Goal: Task Accomplishment & Management: Use online tool/utility

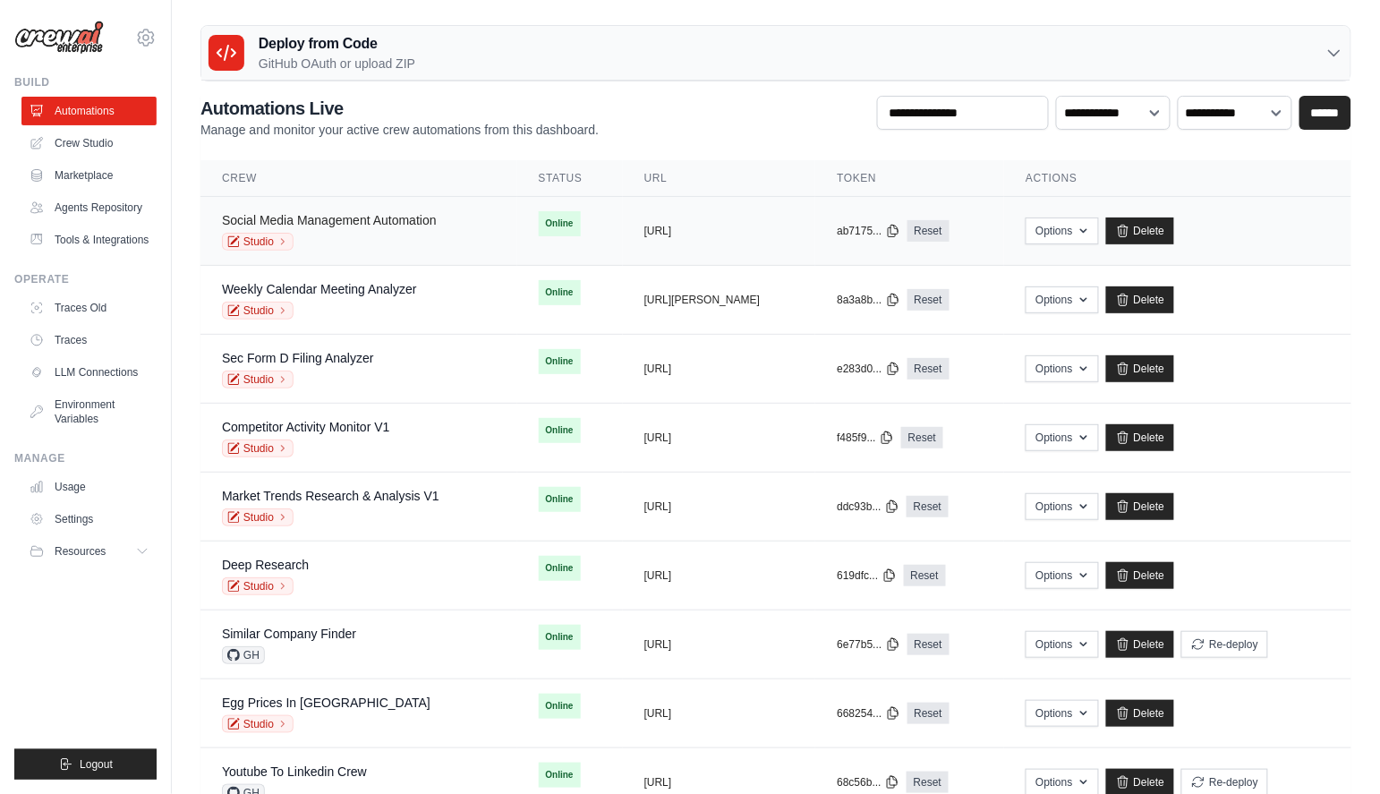
click at [398, 225] on link "Social Media Management Automation" at bounding box center [329, 220] width 215 height 14
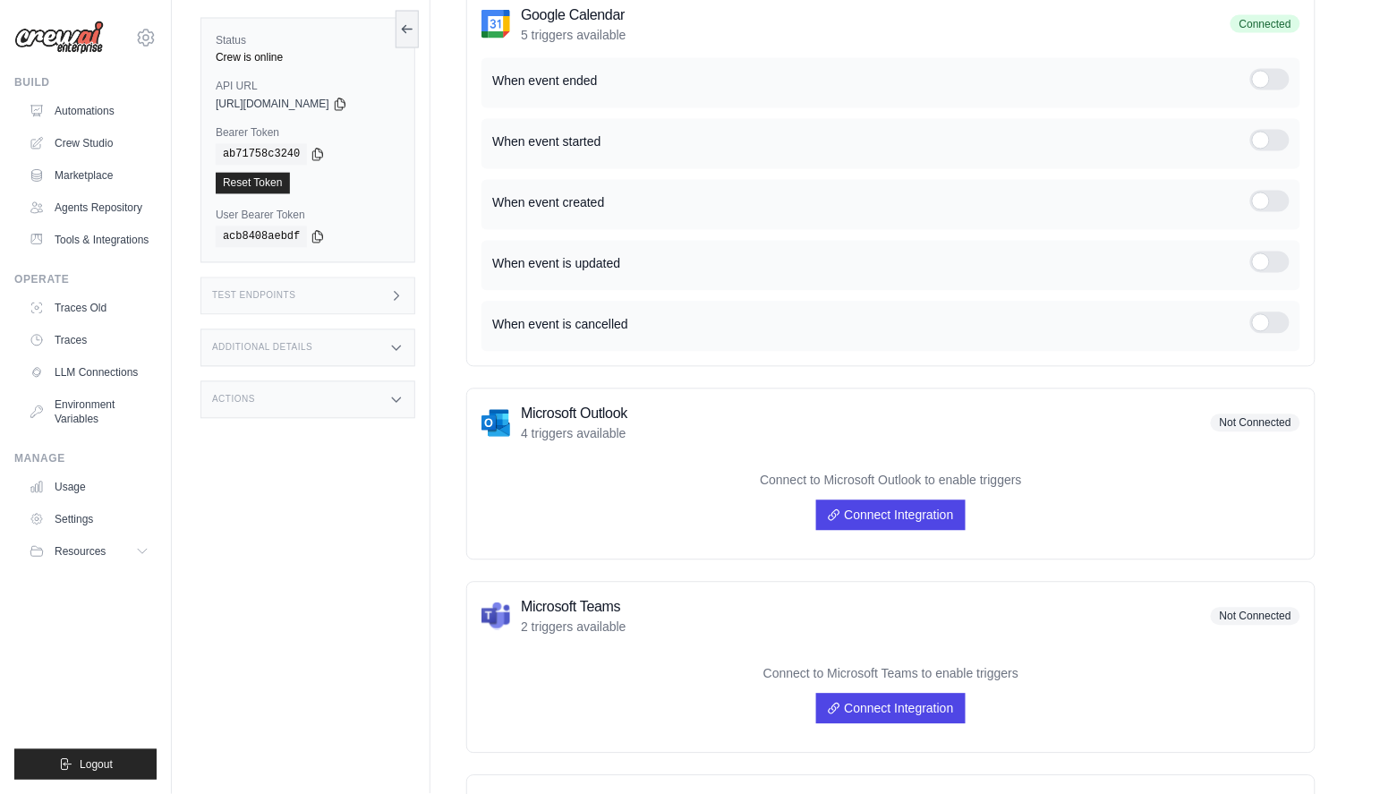
scroll to position [1099, 0]
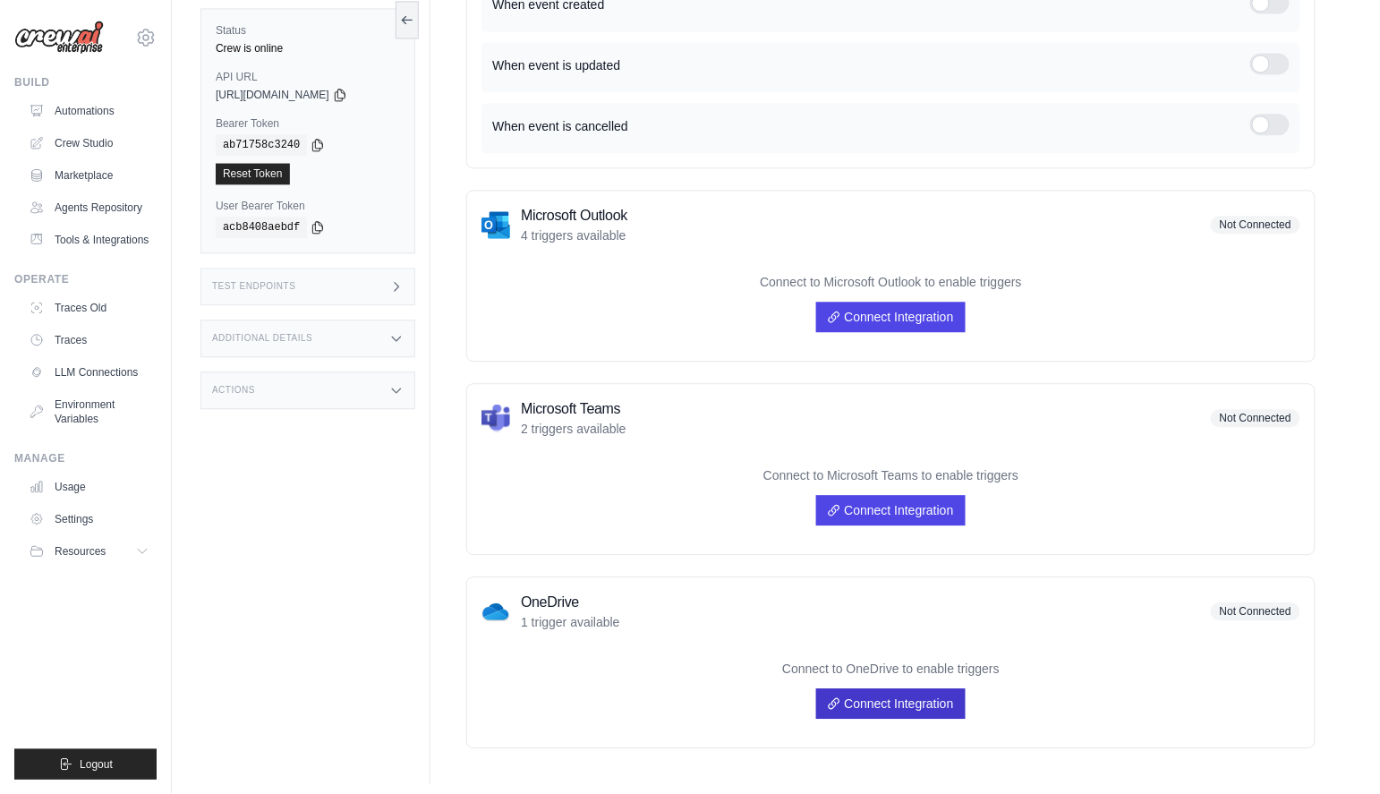
click at [901, 696] on link "Connect Integration" at bounding box center [890, 703] width 149 height 30
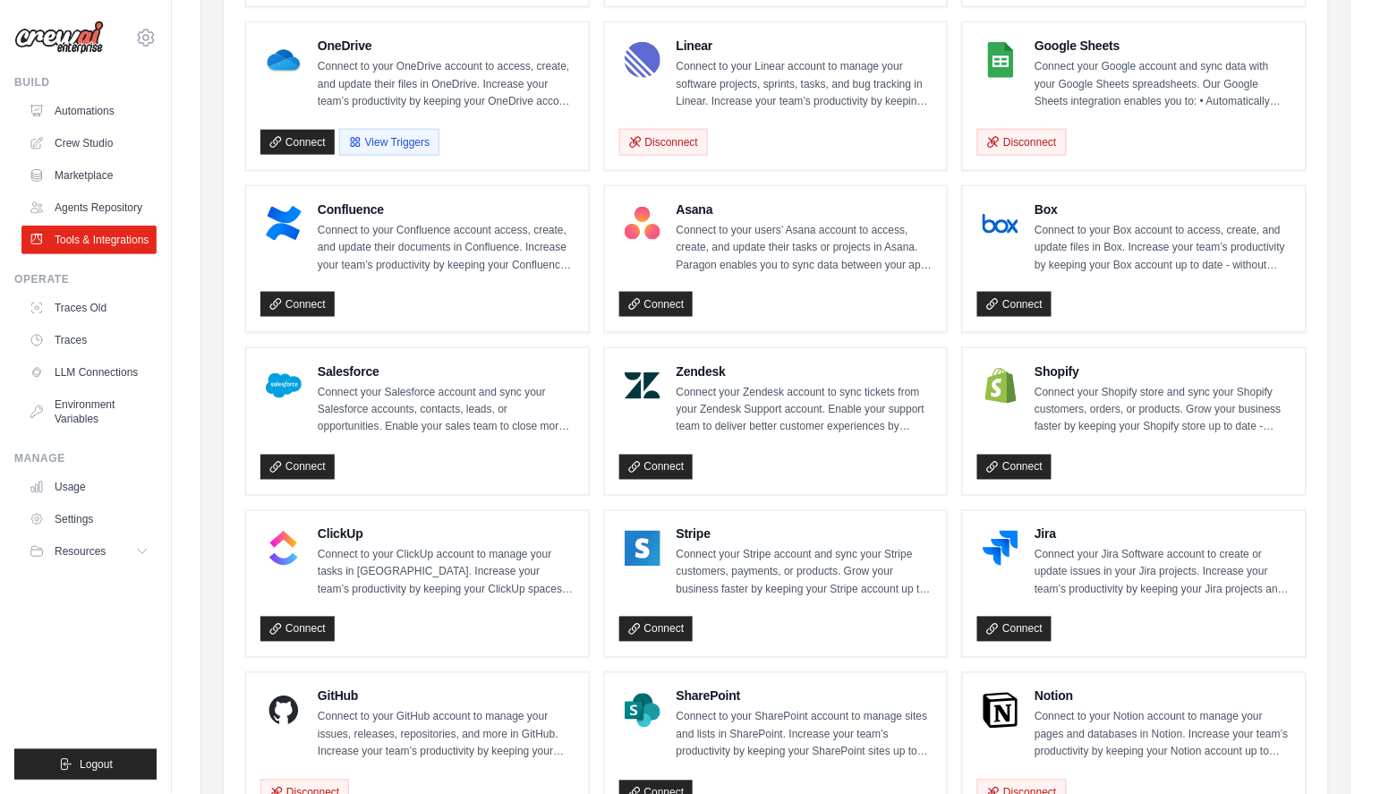
scroll to position [390, 0]
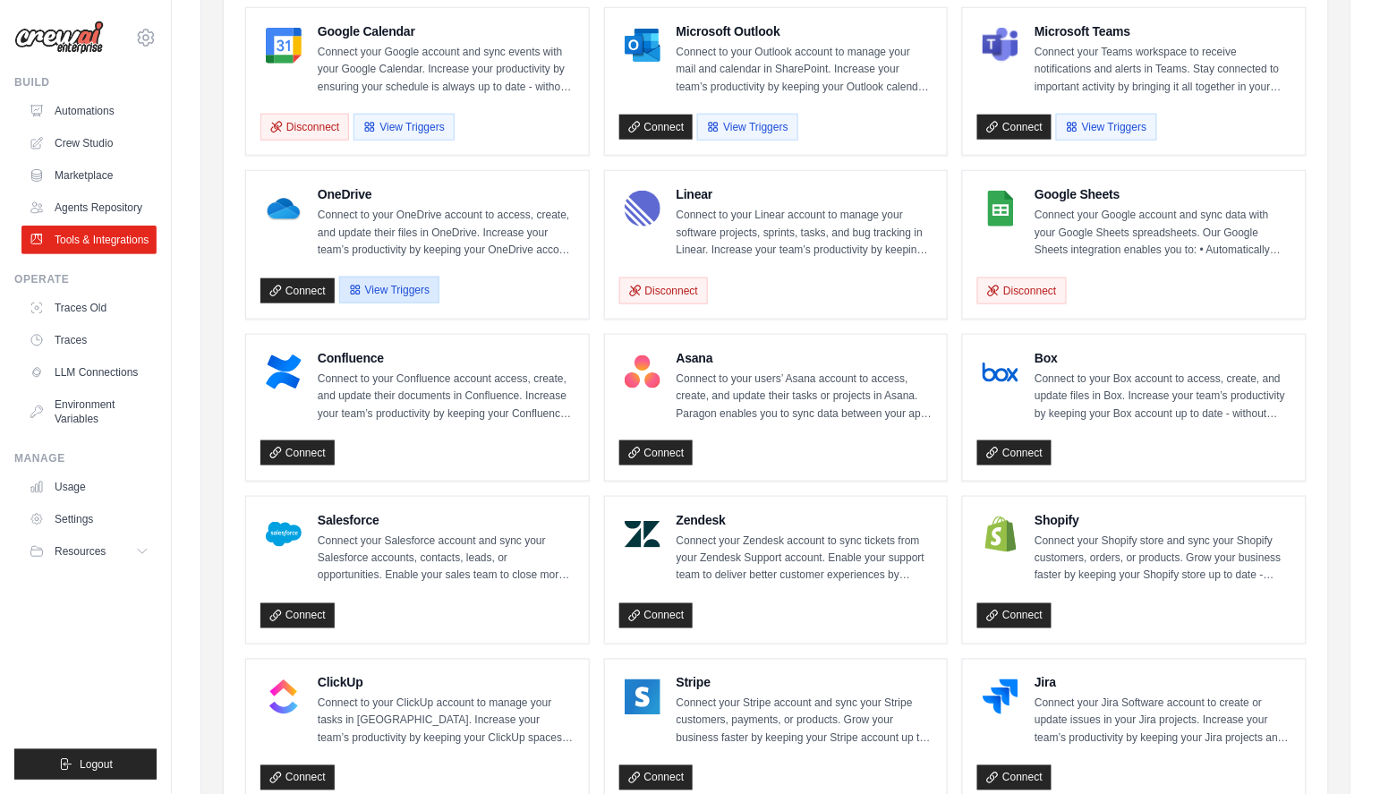
click at [370, 287] on button "View Triggers" at bounding box center [389, 289] width 100 height 27
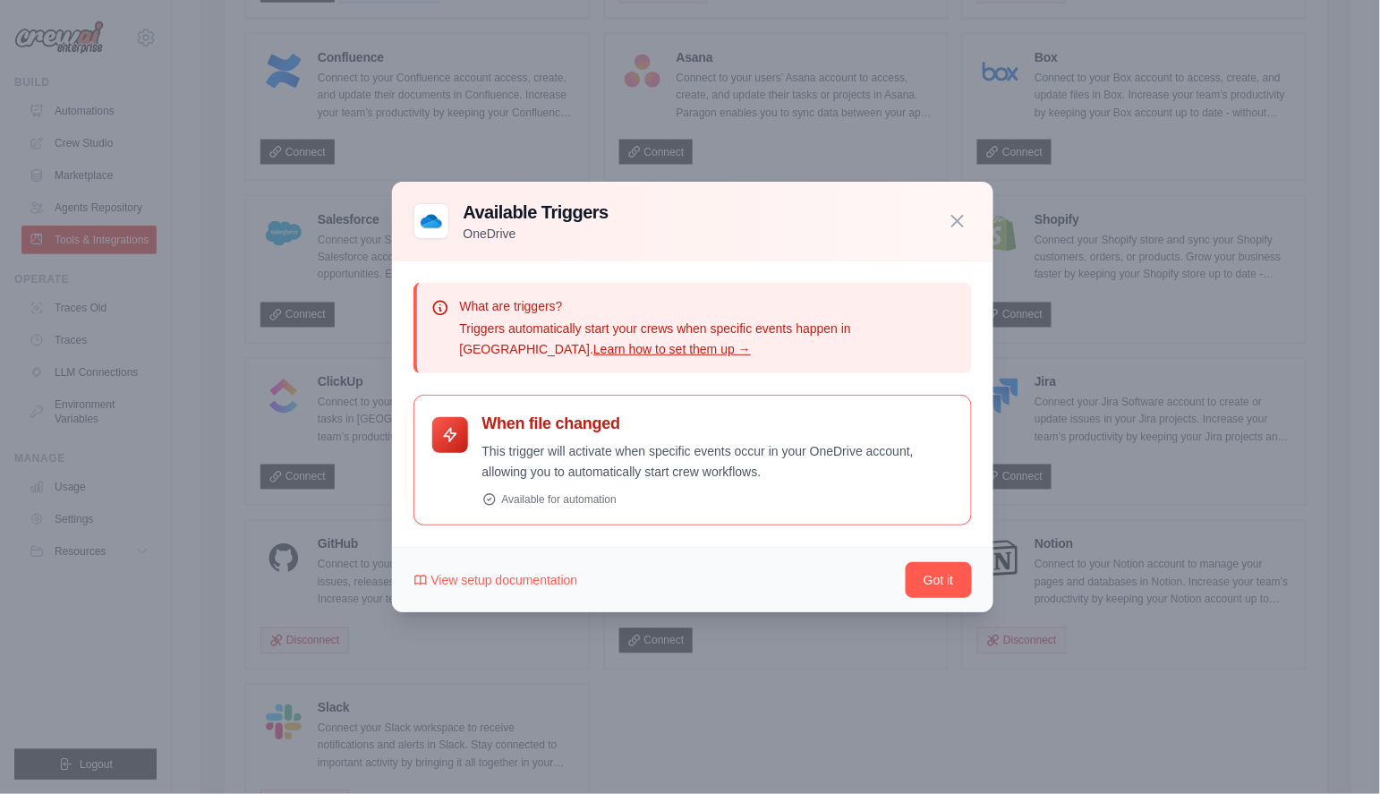
scroll to position [815, 0]
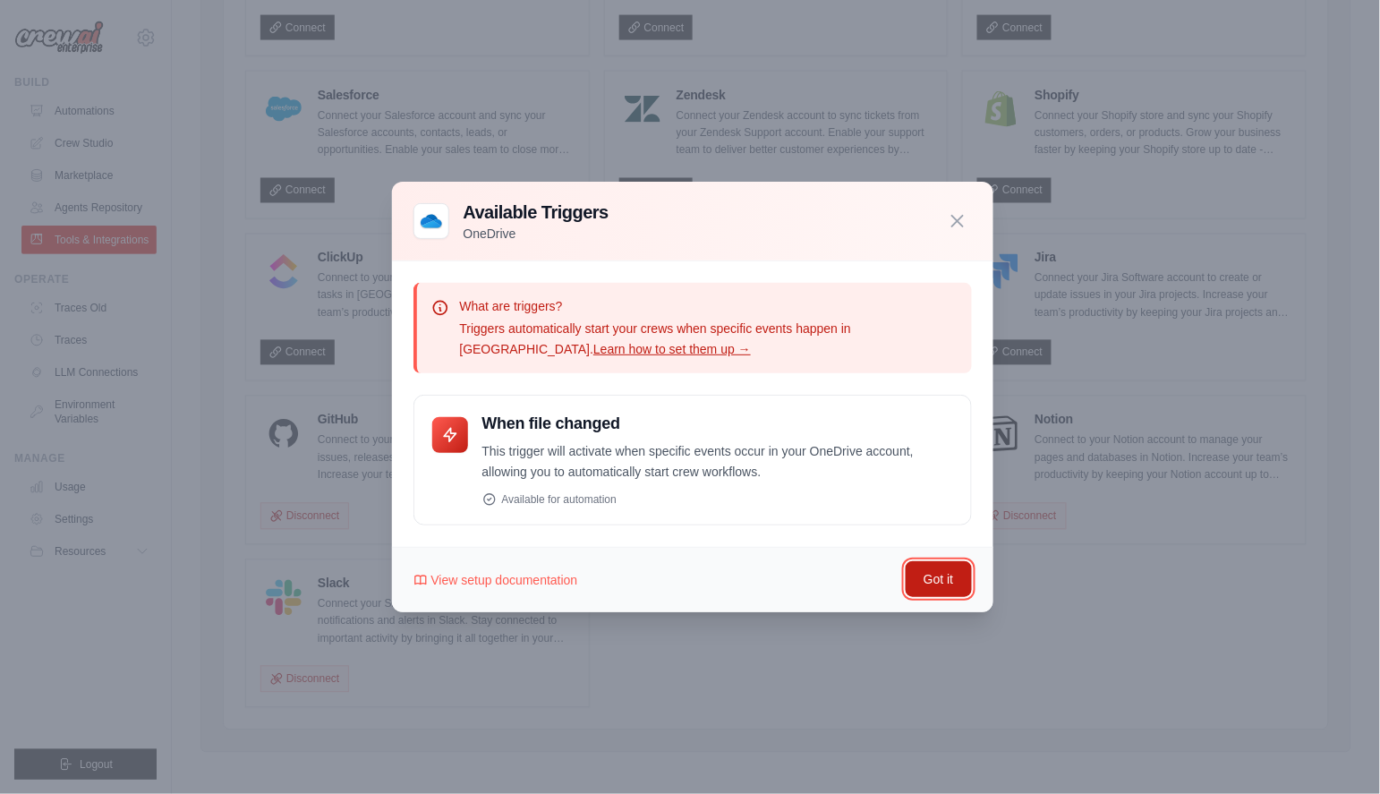
click at [931, 574] on button "Got it" at bounding box center [937, 579] width 65 height 36
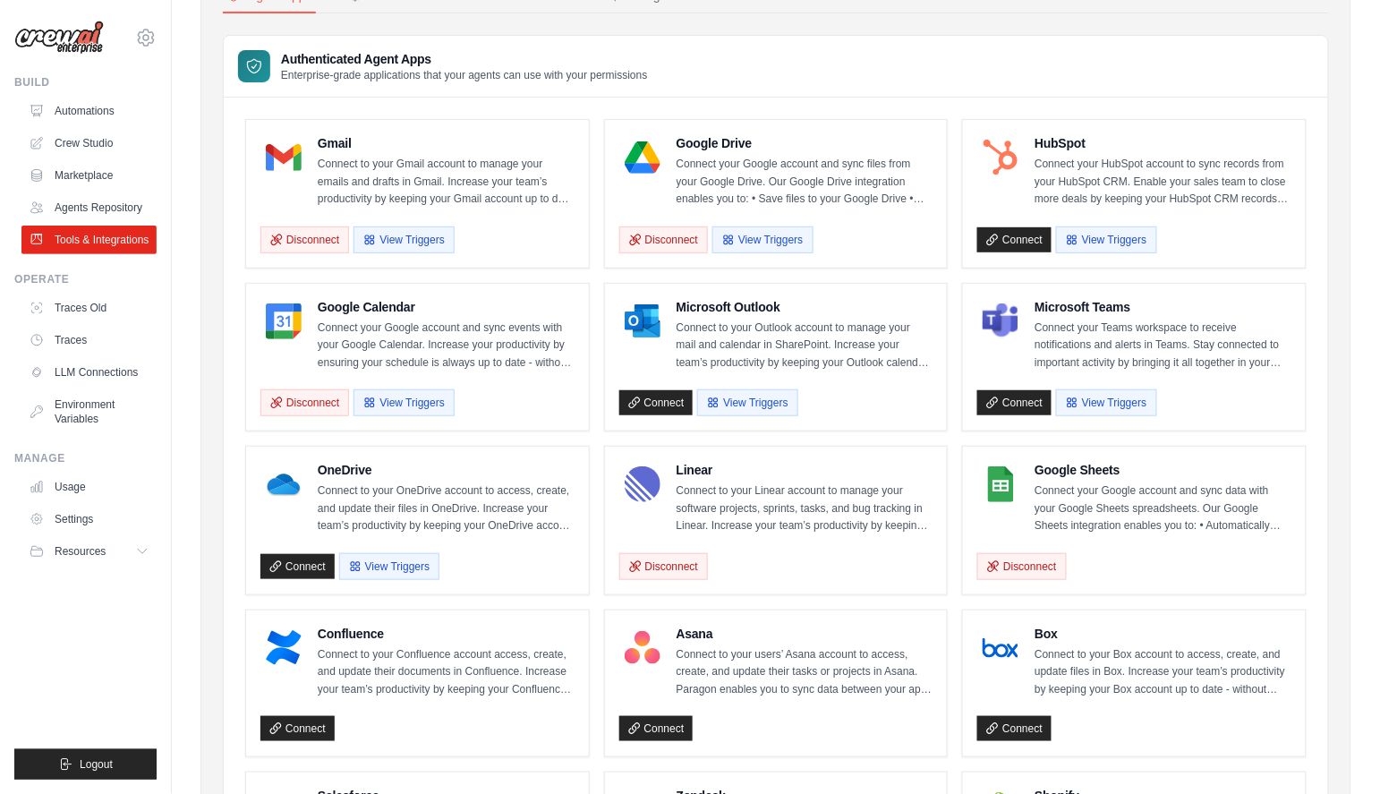
scroll to position [0, 0]
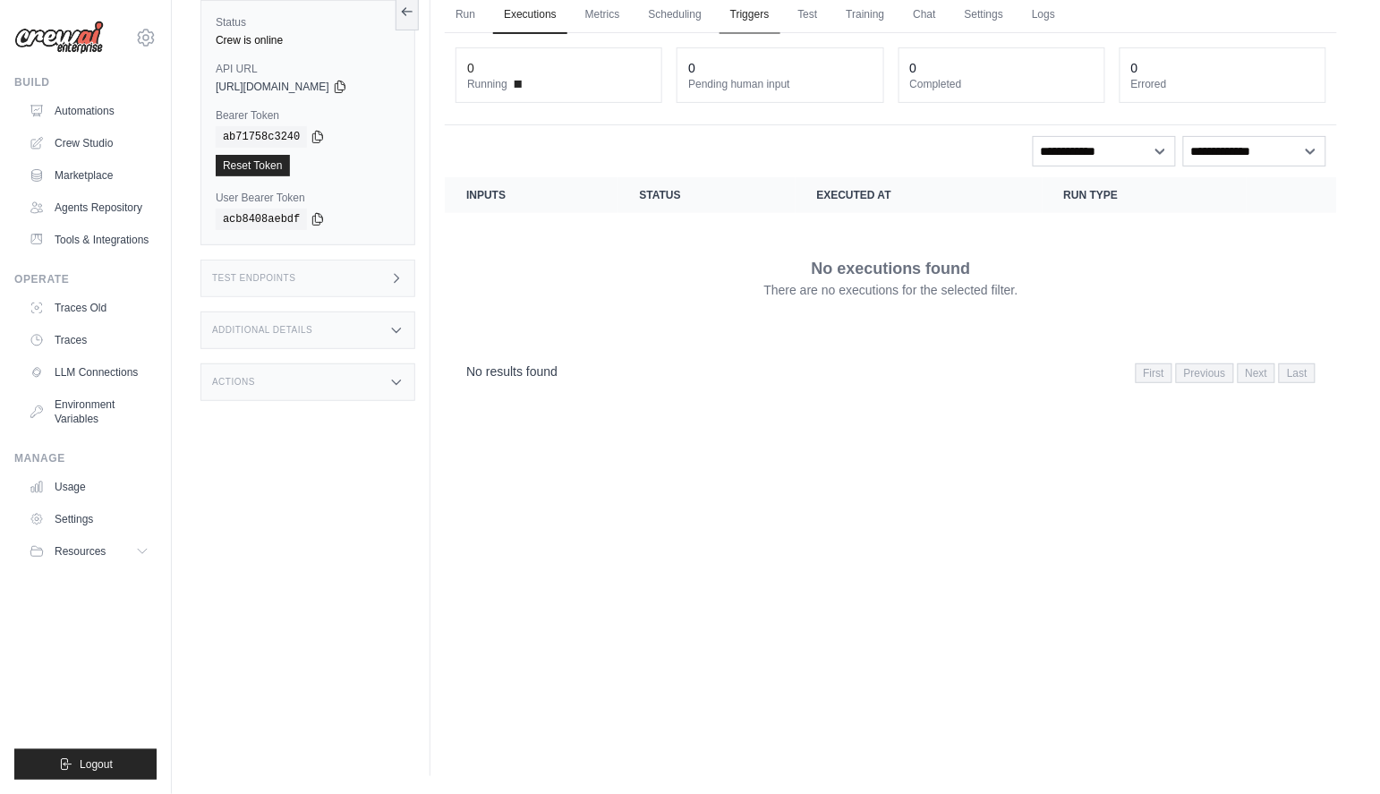
click at [743, 12] on link "Triggers" at bounding box center [749, 15] width 61 height 38
